Goal: Find specific page/section: Find specific page/section

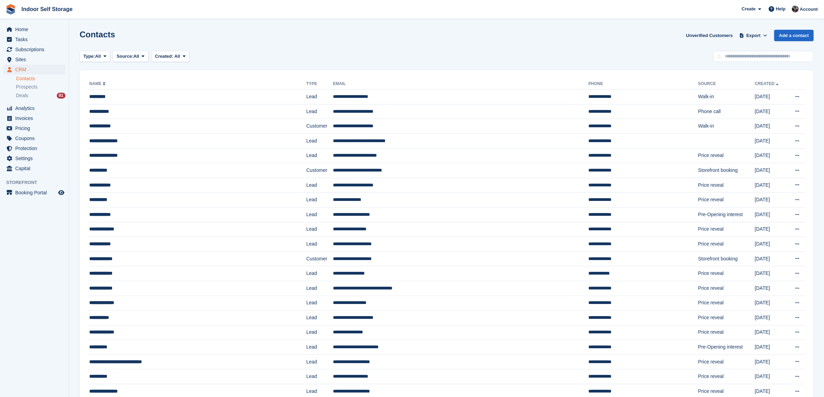
click at [18, 76] on link "Contacts" at bounding box center [40, 78] width 49 height 7
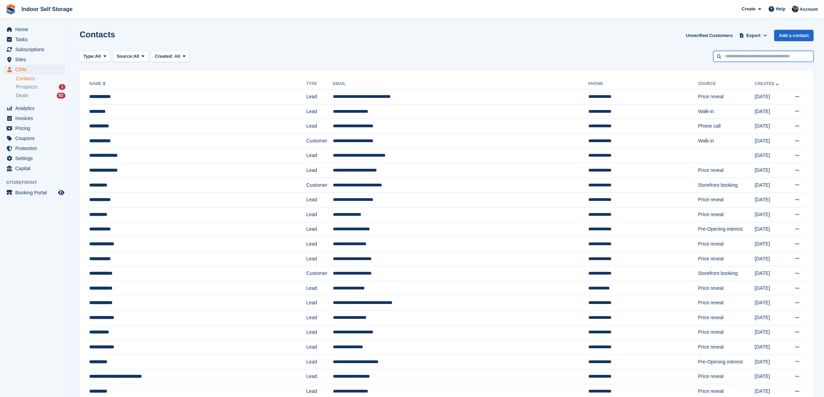
click at [759, 54] on input "text" at bounding box center [763, 56] width 100 height 11
type input "********"
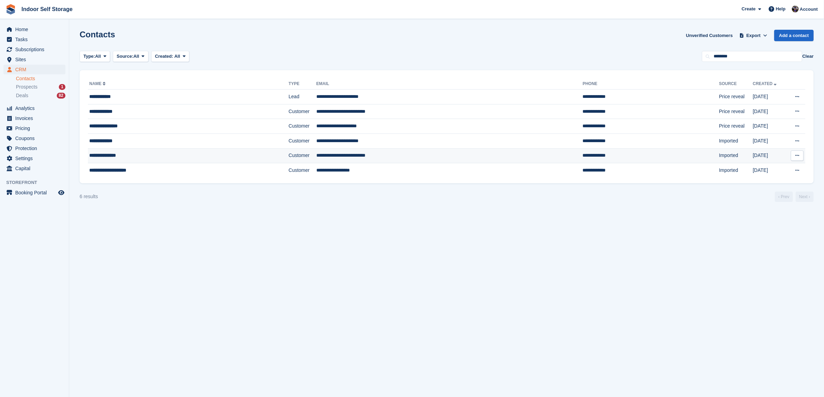
click at [316, 154] on td "**********" at bounding box center [449, 155] width 267 height 15
